Goal: Check status: Check status

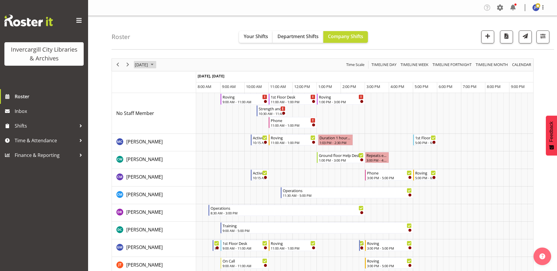
click at [156, 64] on span "September 2025" at bounding box center [152, 64] width 7 height 7
click at [140, 129] on span "21" at bounding box center [141, 129] width 9 height 9
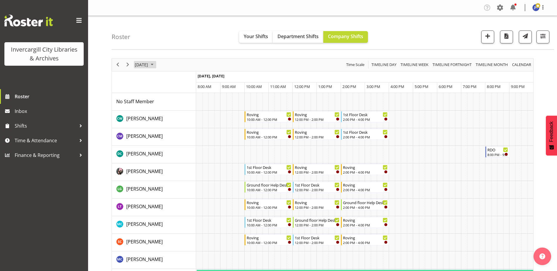
click at [156, 65] on span "September 2025" at bounding box center [152, 64] width 7 height 7
click at [150, 128] on span "22" at bounding box center [150, 129] width 9 height 9
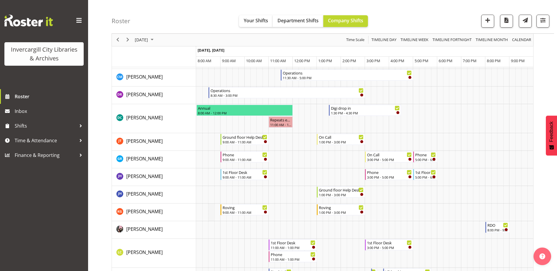
scroll to position [88, 0]
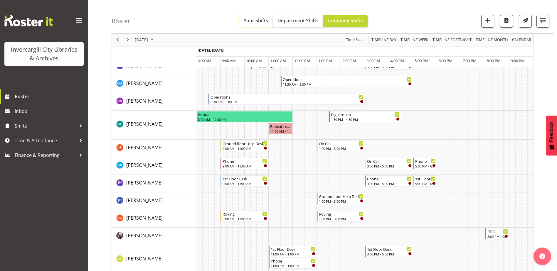
click at [260, 21] on span "Your Shifts" at bounding box center [256, 20] width 24 height 6
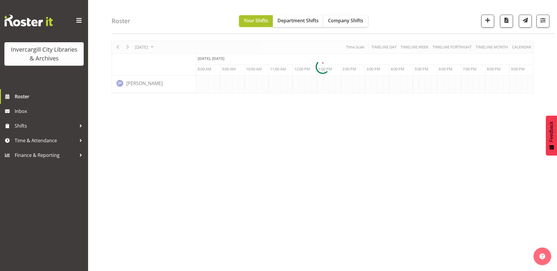
scroll to position [18, 0]
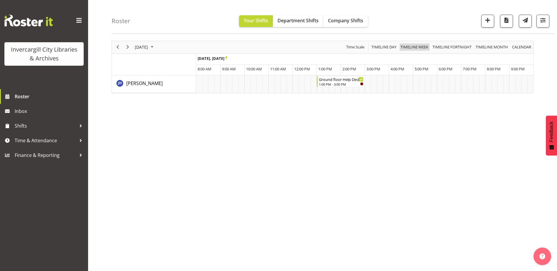
click at [420, 48] on span "Timeline Week" at bounding box center [414, 46] width 29 height 7
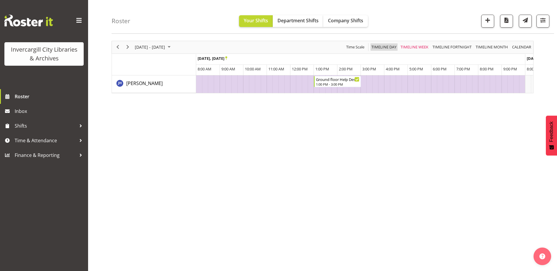
click at [387, 47] on span "Timeline Day" at bounding box center [384, 46] width 26 height 7
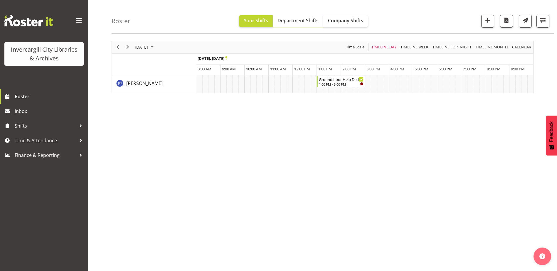
click at [303, 22] on span "Department Shifts" at bounding box center [298, 20] width 41 height 6
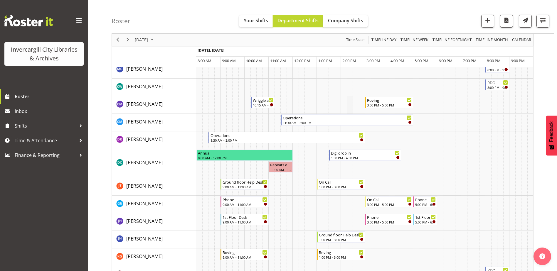
scroll to position [47, 0]
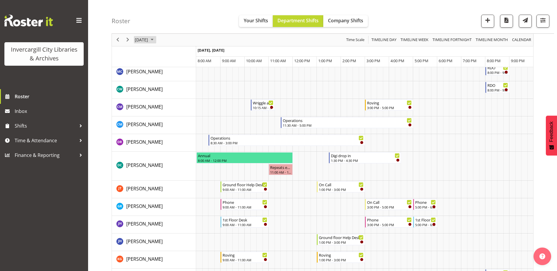
click at [156, 39] on span "September 2025" at bounding box center [152, 39] width 7 height 7
click at [160, 106] on span "23" at bounding box center [159, 104] width 9 height 9
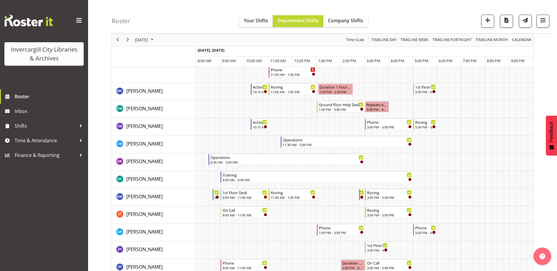
scroll to position [59, 0]
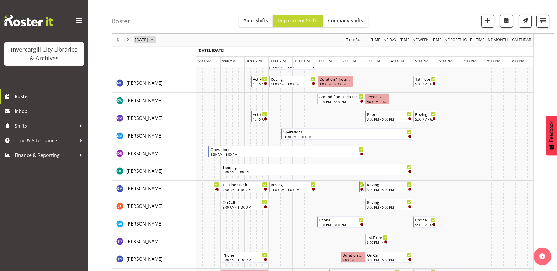
click at [156, 41] on span "September 2025" at bounding box center [152, 39] width 7 height 7
click at [167, 105] on span "24" at bounding box center [169, 104] width 9 height 9
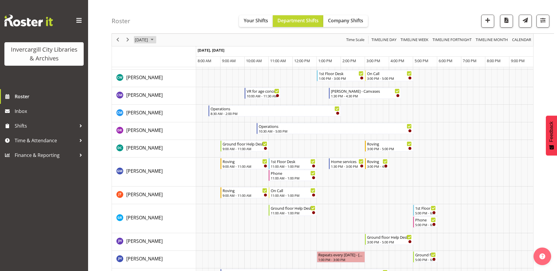
click at [156, 39] on span "September 2025" at bounding box center [152, 39] width 7 height 7
click at [180, 106] on span "25" at bounding box center [178, 104] width 9 height 9
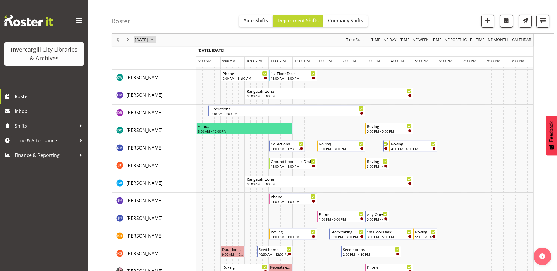
click at [156, 40] on span "September 2025" at bounding box center [152, 39] width 7 height 7
click at [187, 107] on span "26" at bounding box center [188, 104] width 9 height 9
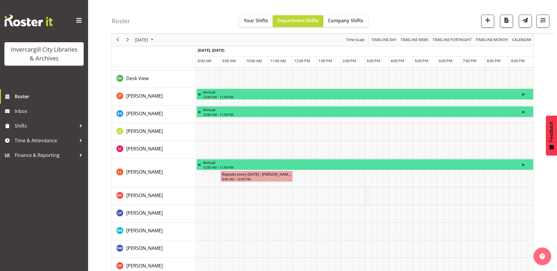
scroll to position [529, 0]
